Goal: Book appointment/travel/reservation

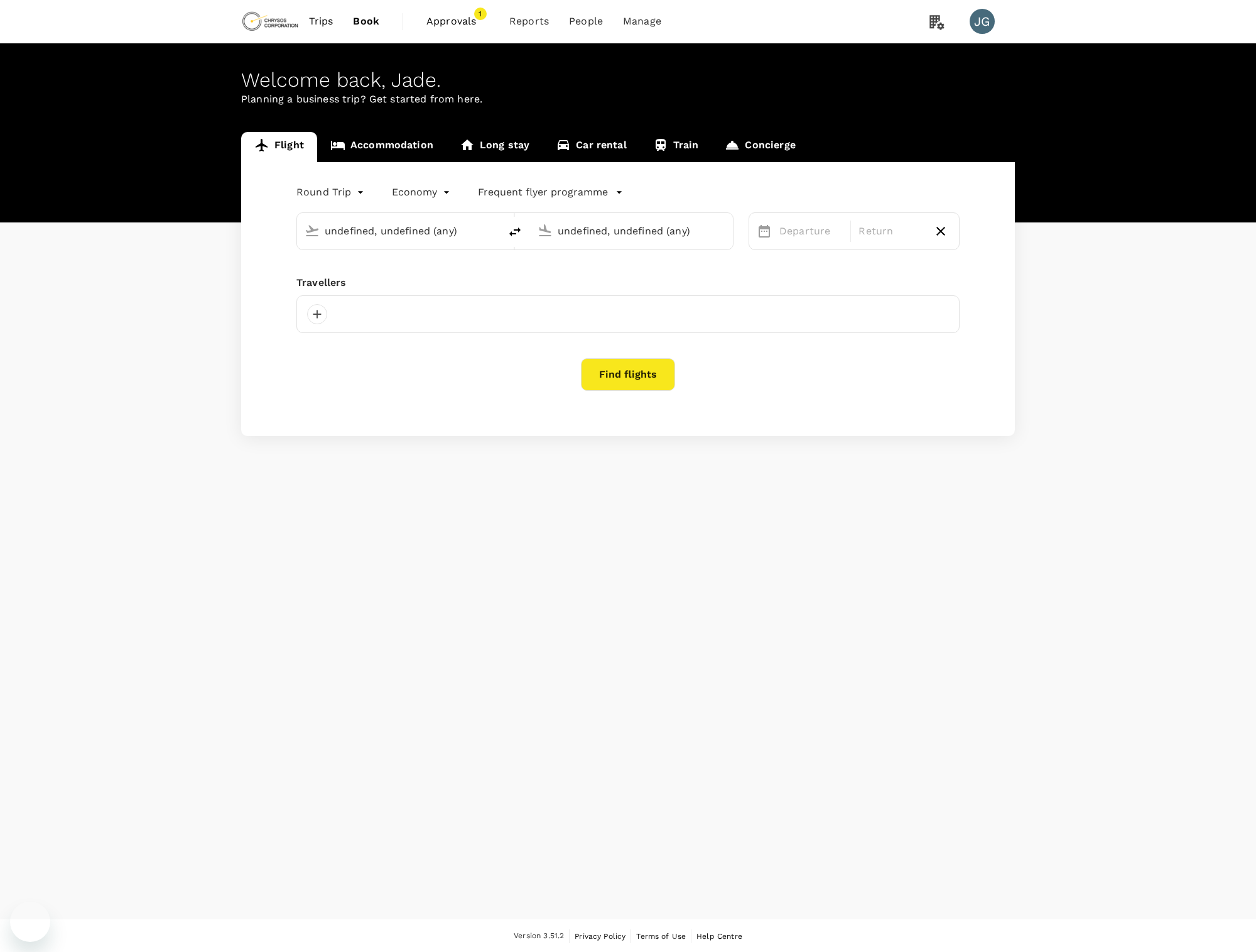
type input "Adelaide (ADL)"
type input "Vancouver Intl (YVR)"
type input "business"
type input "Adelaide (ADL)"
type input "Vancouver Intl (YVR)"
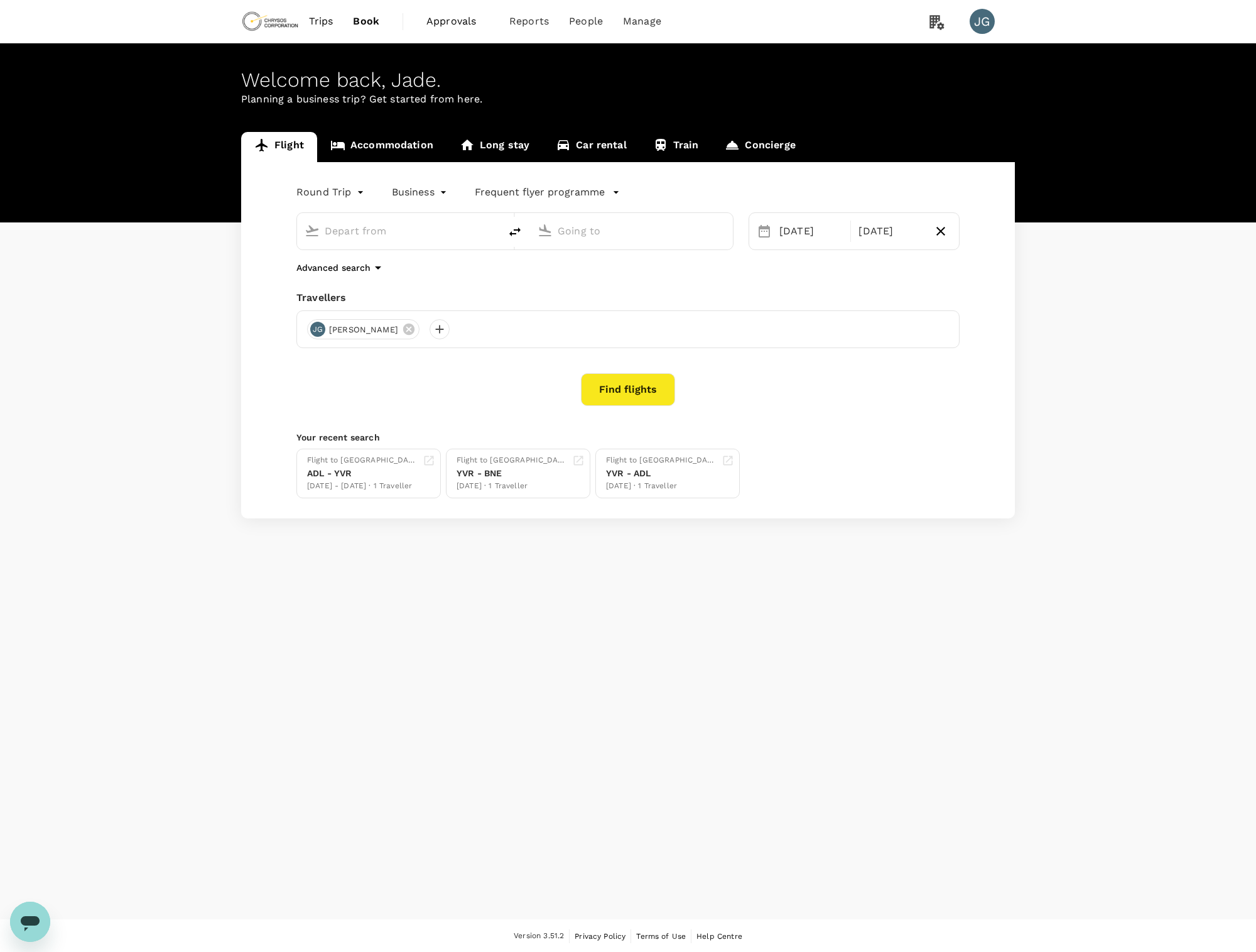
type input "Adelaide (ADL)"
type input "Vancouver Intl (YVR)"
click at [446, 21] on span "Approvals" at bounding box center [458, 21] width 63 height 15
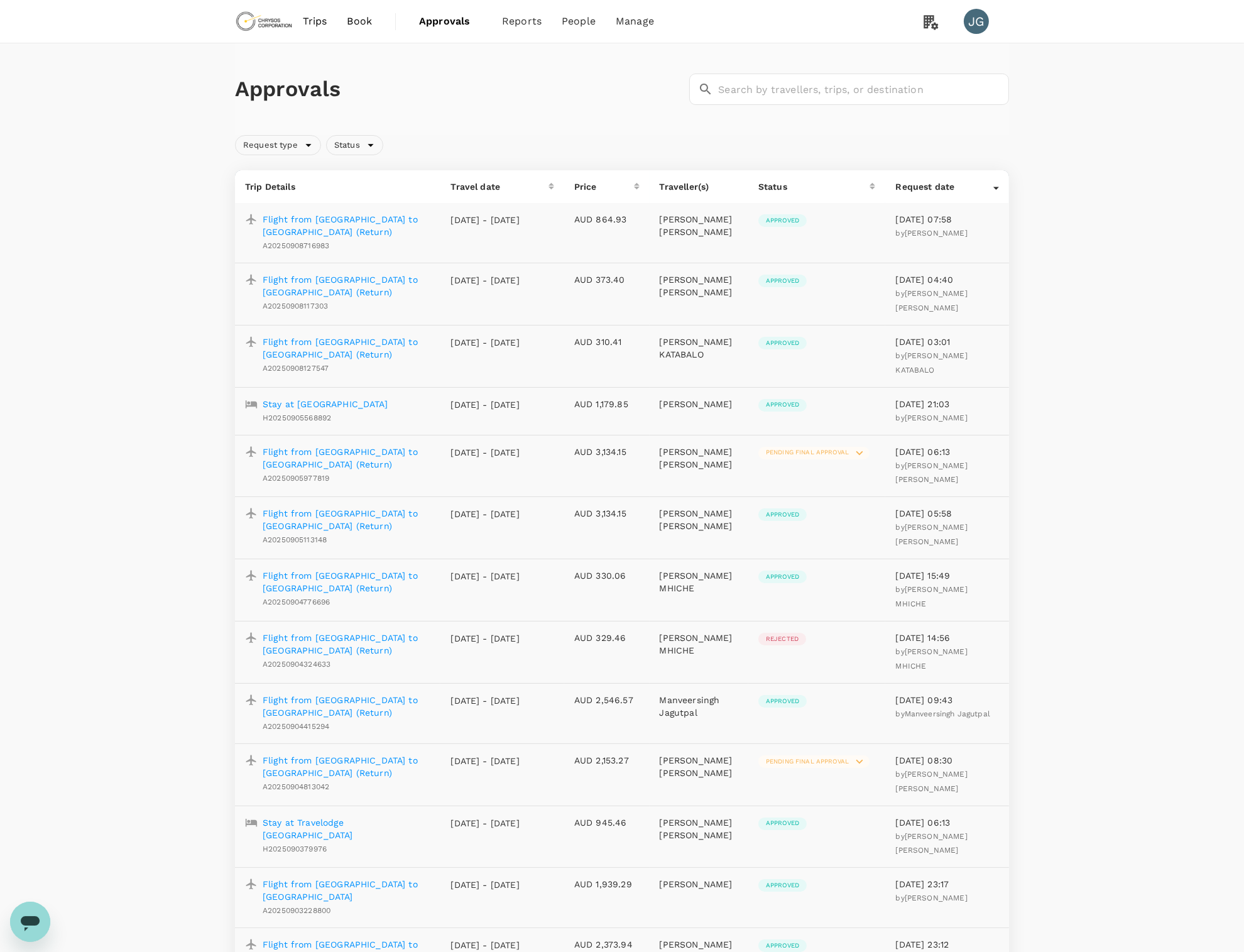
click at [326, 220] on p "Flight from [GEOGRAPHIC_DATA] to [GEOGRAPHIC_DATA] (Return)" at bounding box center [347, 225] width 168 height 25
